Goal: Complete application form

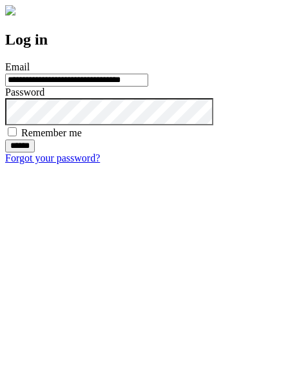
type input "**********"
click at [35, 152] on input "******" at bounding box center [20, 145] width 30 height 13
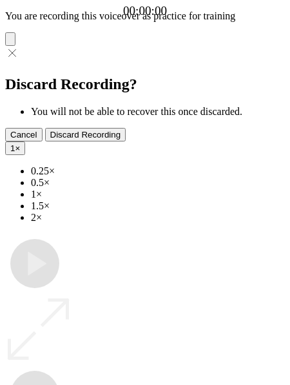
type input "**********"
